Goal: Find specific page/section: Find specific page/section

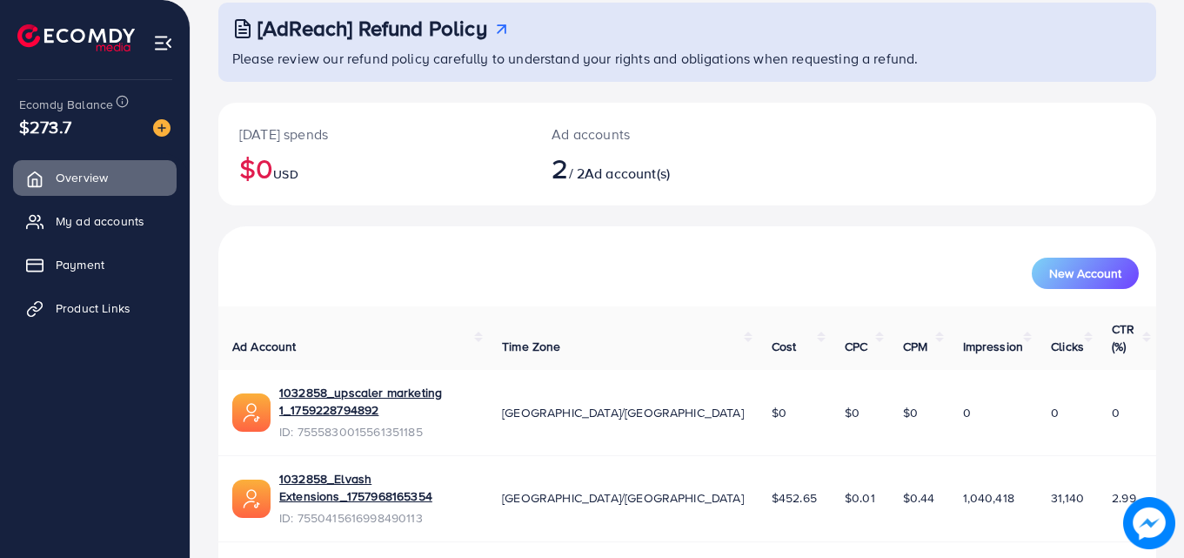
scroll to position [110, 0]
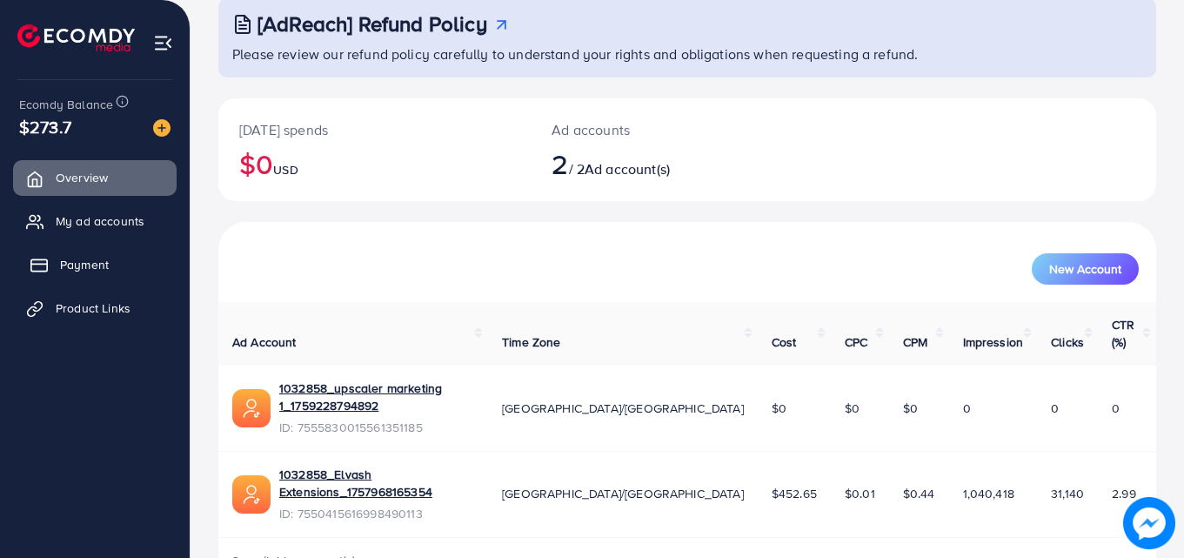
click at [58, 270] on link "Payment" at bounding box center [95, 264] width 164 height 35
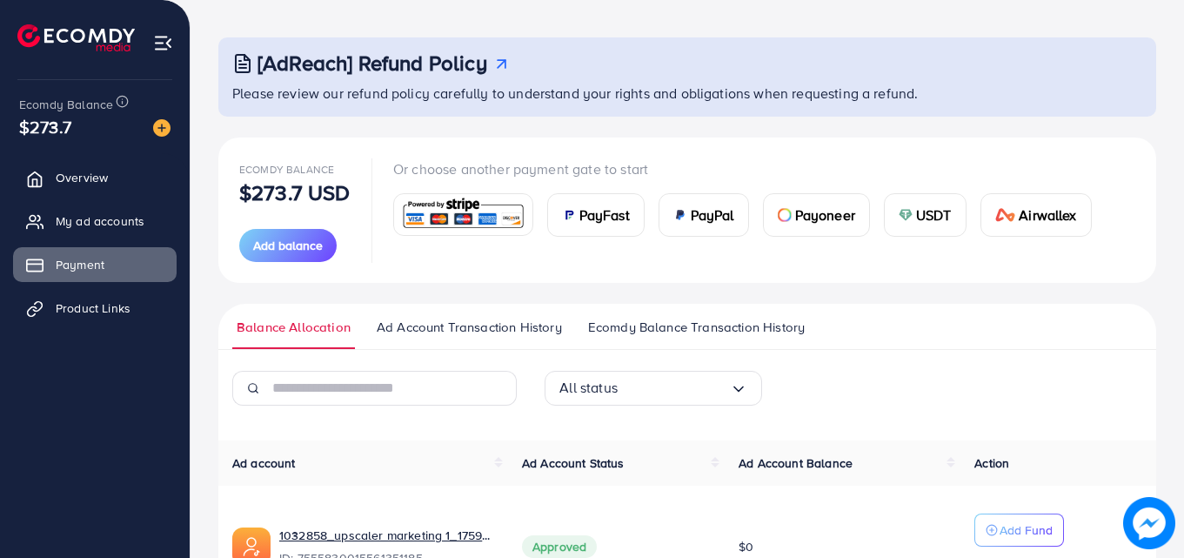
scroll to position [56, 0]
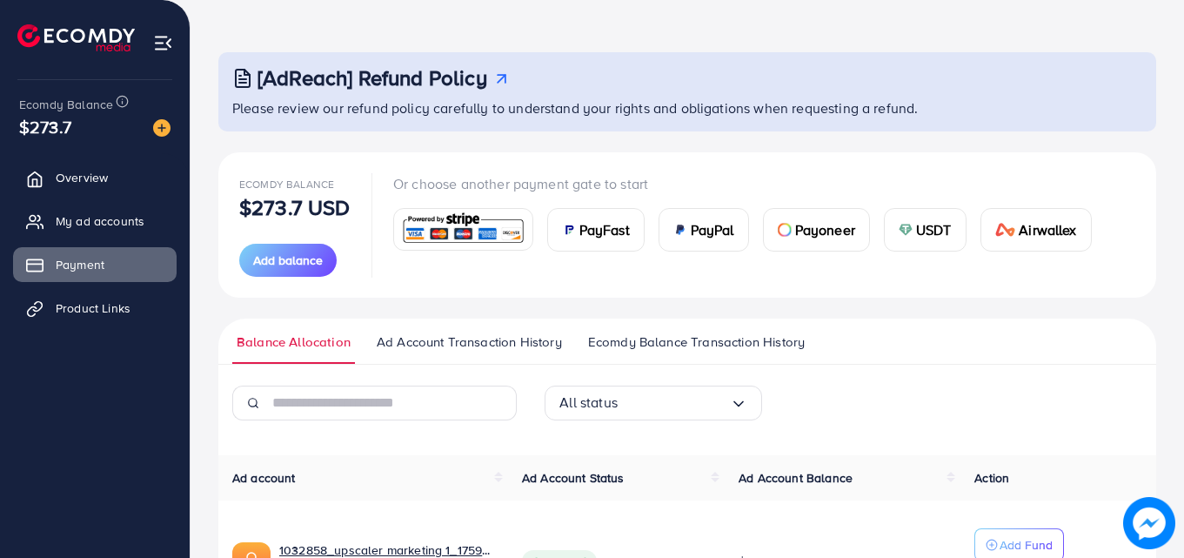
click at [661, 346] on span "Ecomdy Balance Transaction History" at bounding box center [696, 341] width 217 height 19
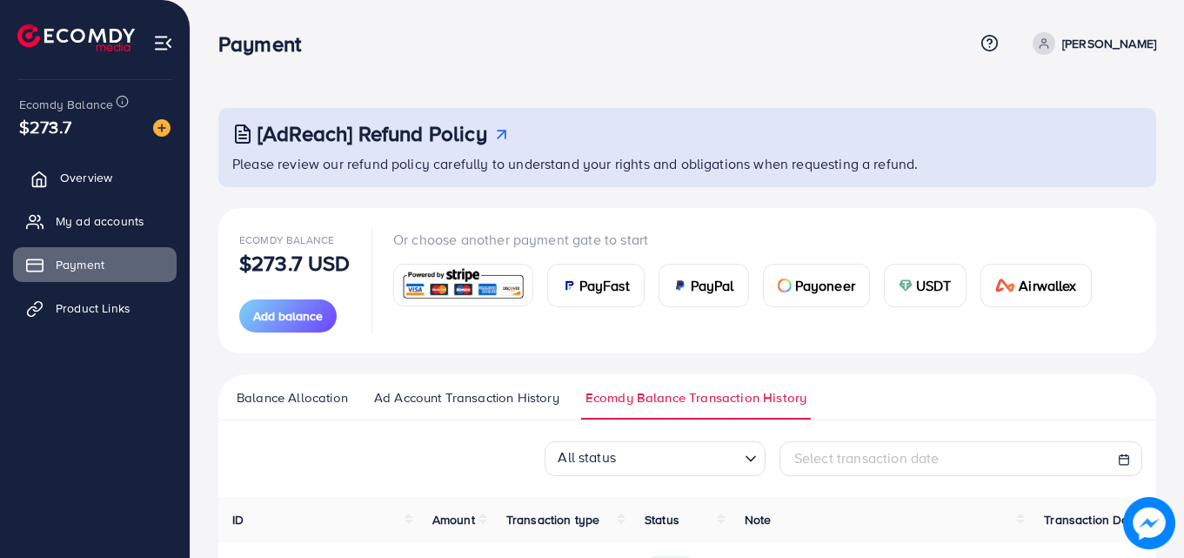
click at [47, 180] on icon at bounding box center [38, 179] width 17 height 17
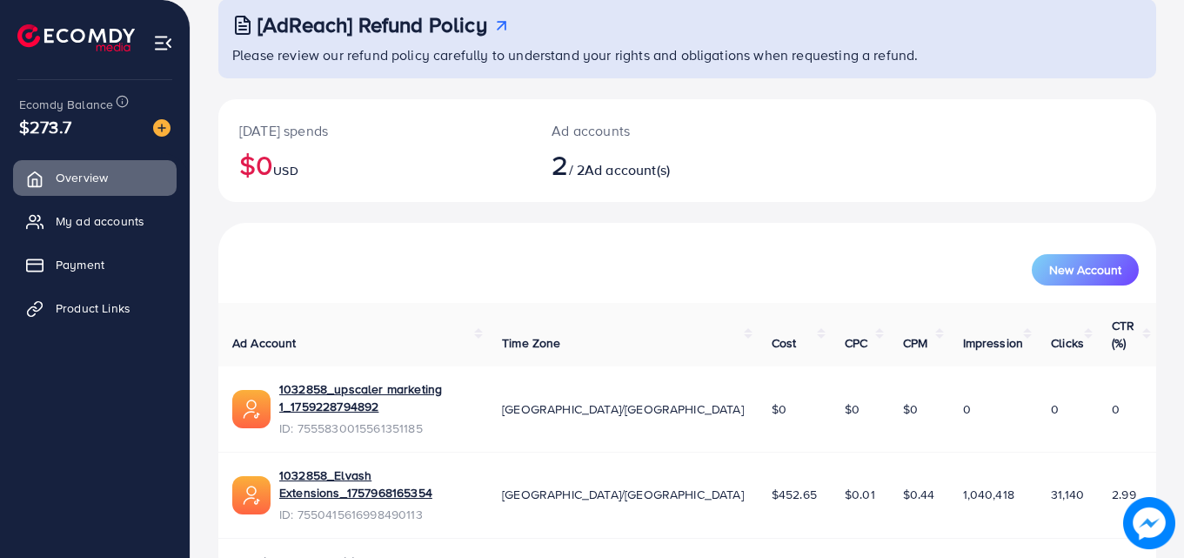
scroll to position [110, 0]
click at [88, 270] on span "Payment" at bounding box center [84, 264] width 49 height 17
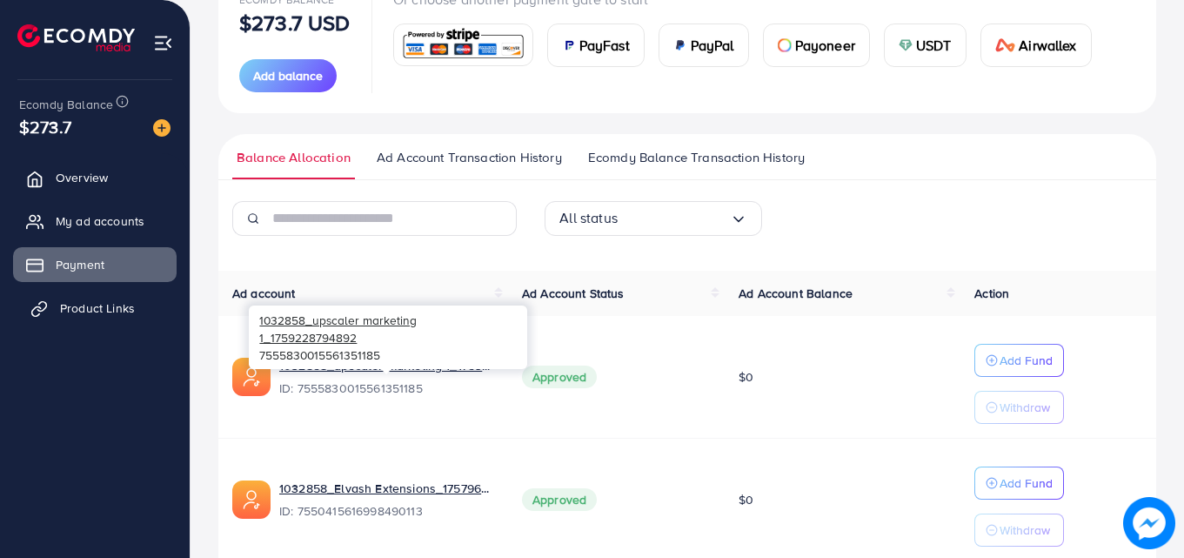
scroll to position [230, 0]
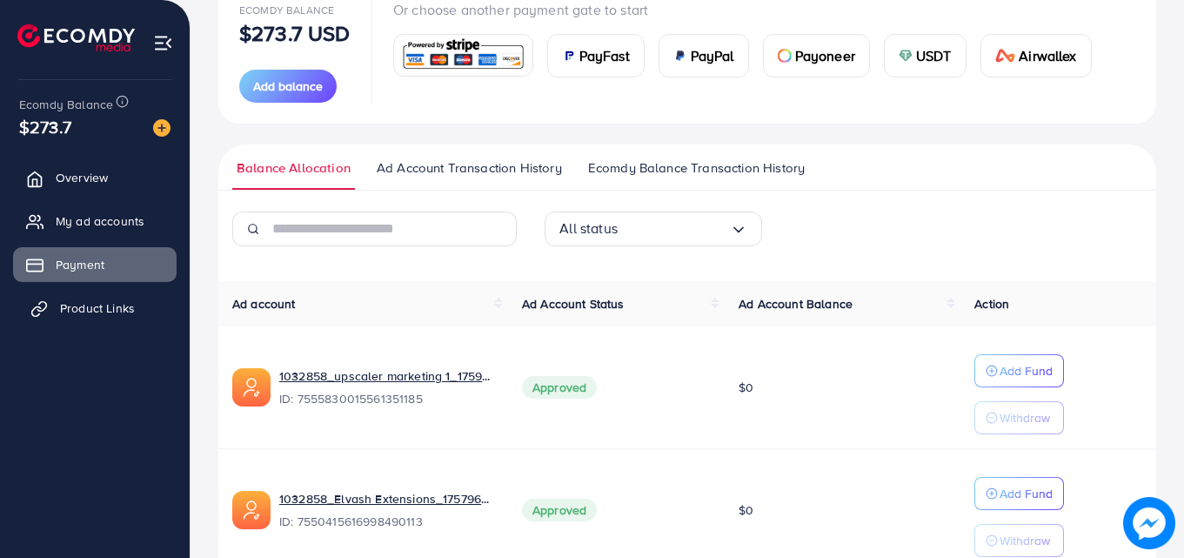
click at [105, 312] on span "Product Links" at bounding box center [97, 307] width 75 height 17
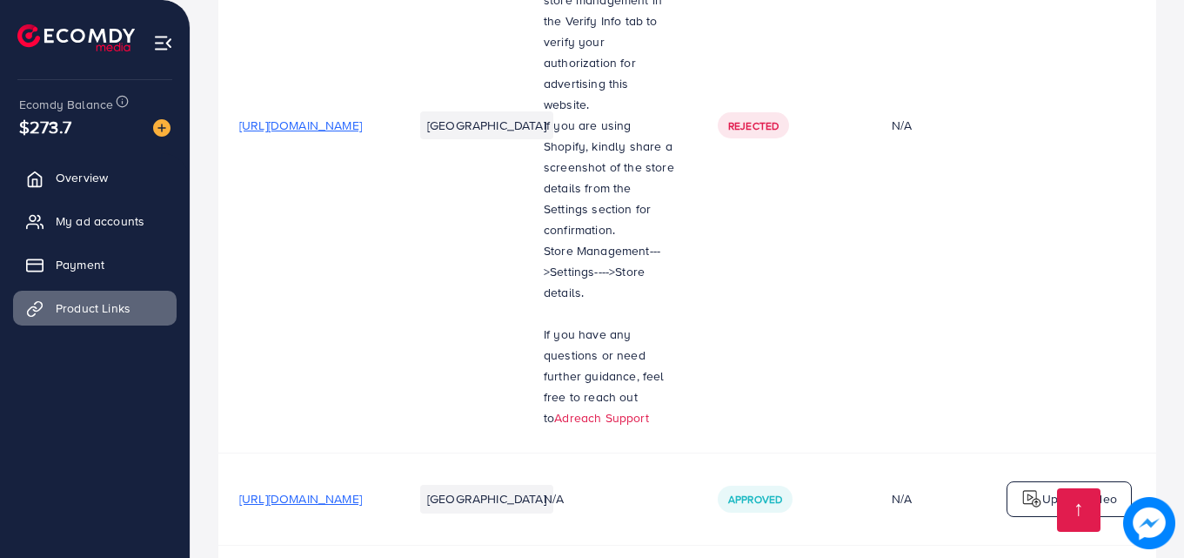
scroll to position [957, 0]
